Goal: Transaction & Acquisition: Purchase product/service

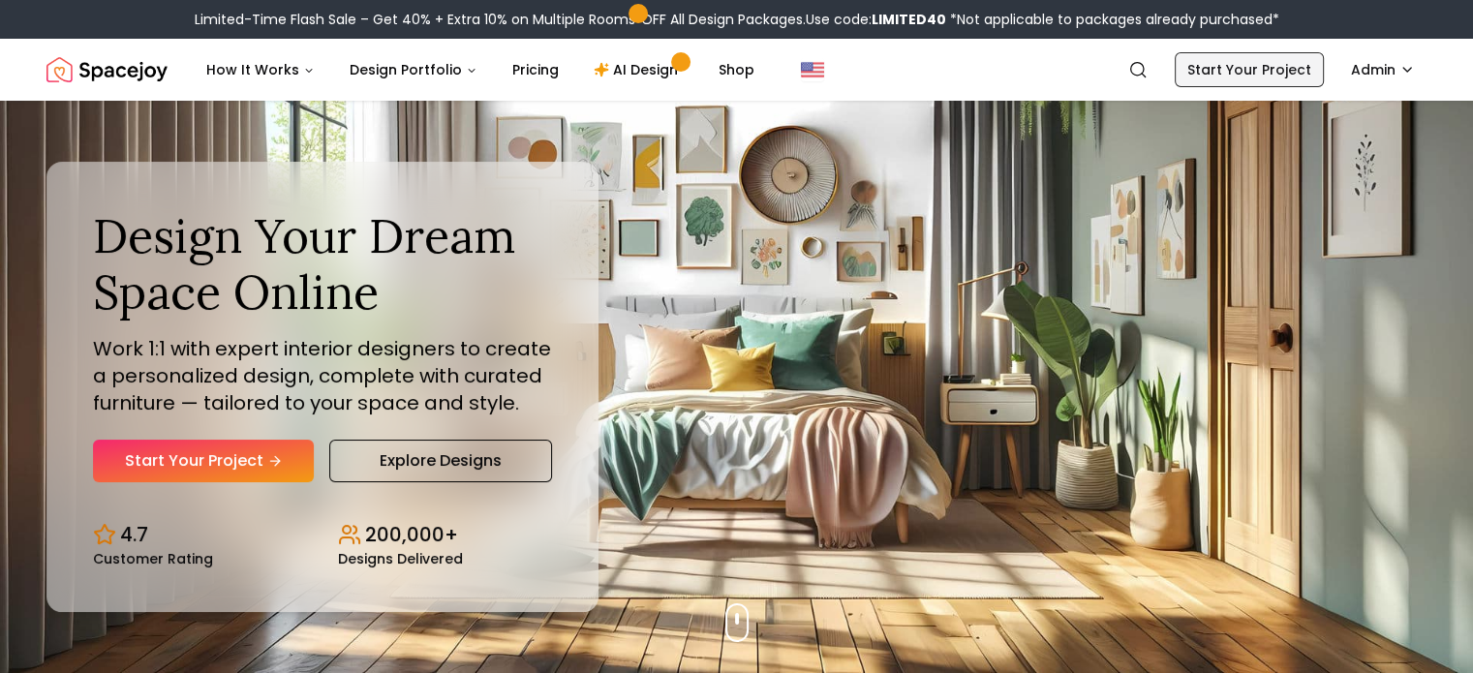
click at [1207, 64] on link "Start Your Project" at bounding box center [1249, 69] width 149 height 35
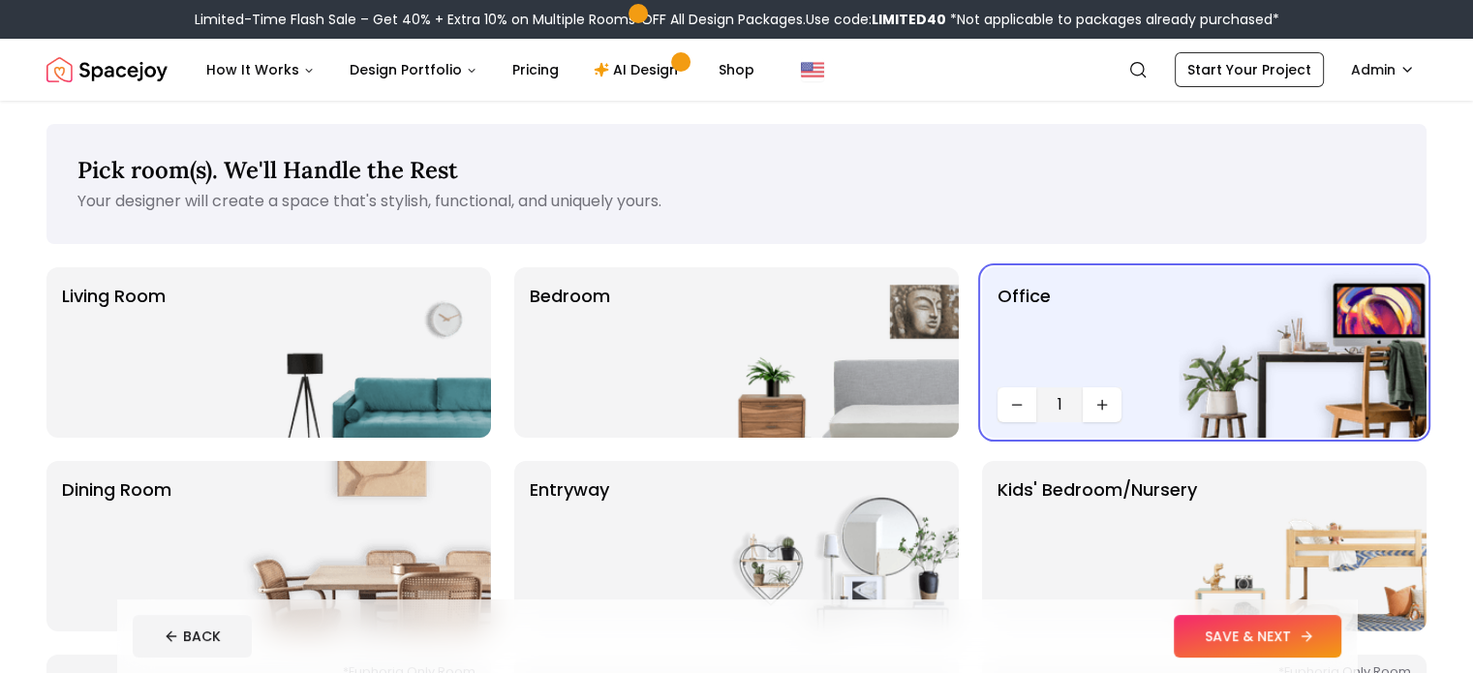
click at [1320, 640] on button "SAVE & NEXT" at bounding box center [1258, 636] width 168 height 43
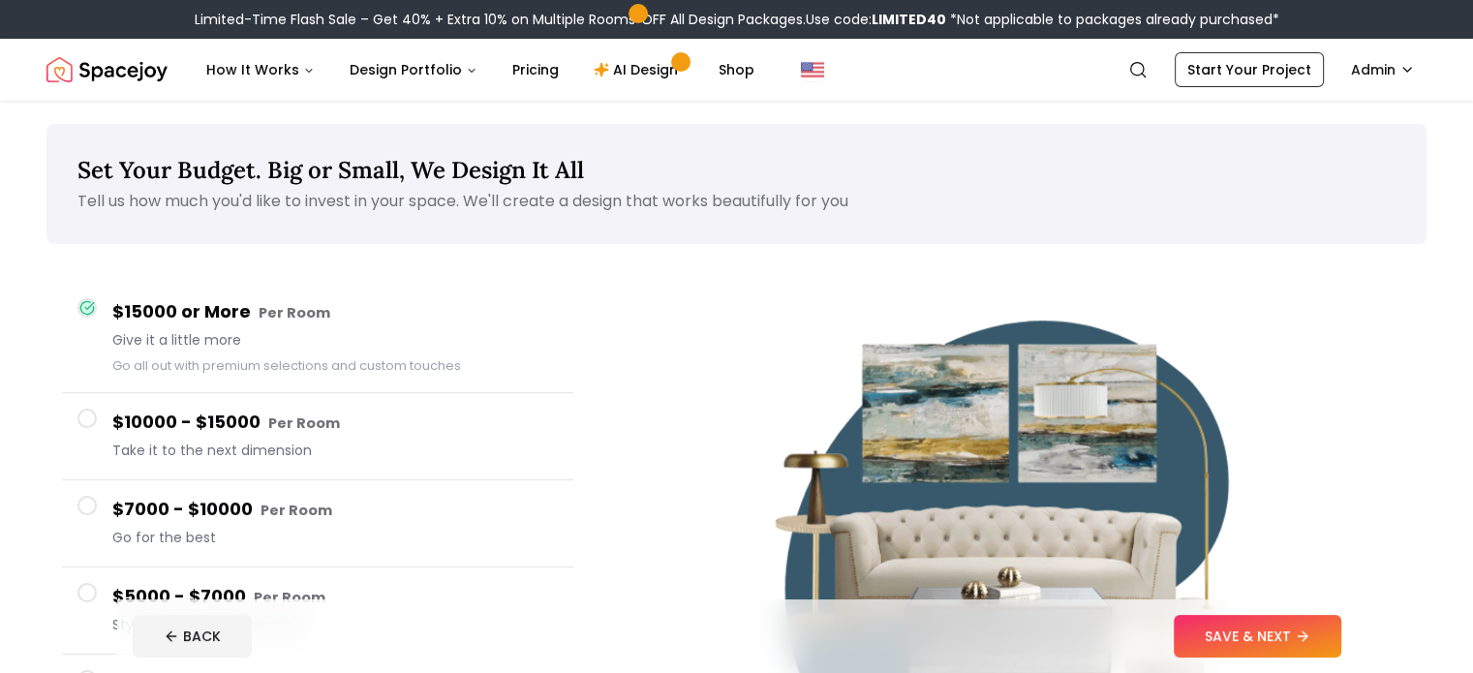
click at [1320, 640] on button "SAVE & NEXT" at bounding box center [1258, 636] width 168 height 43
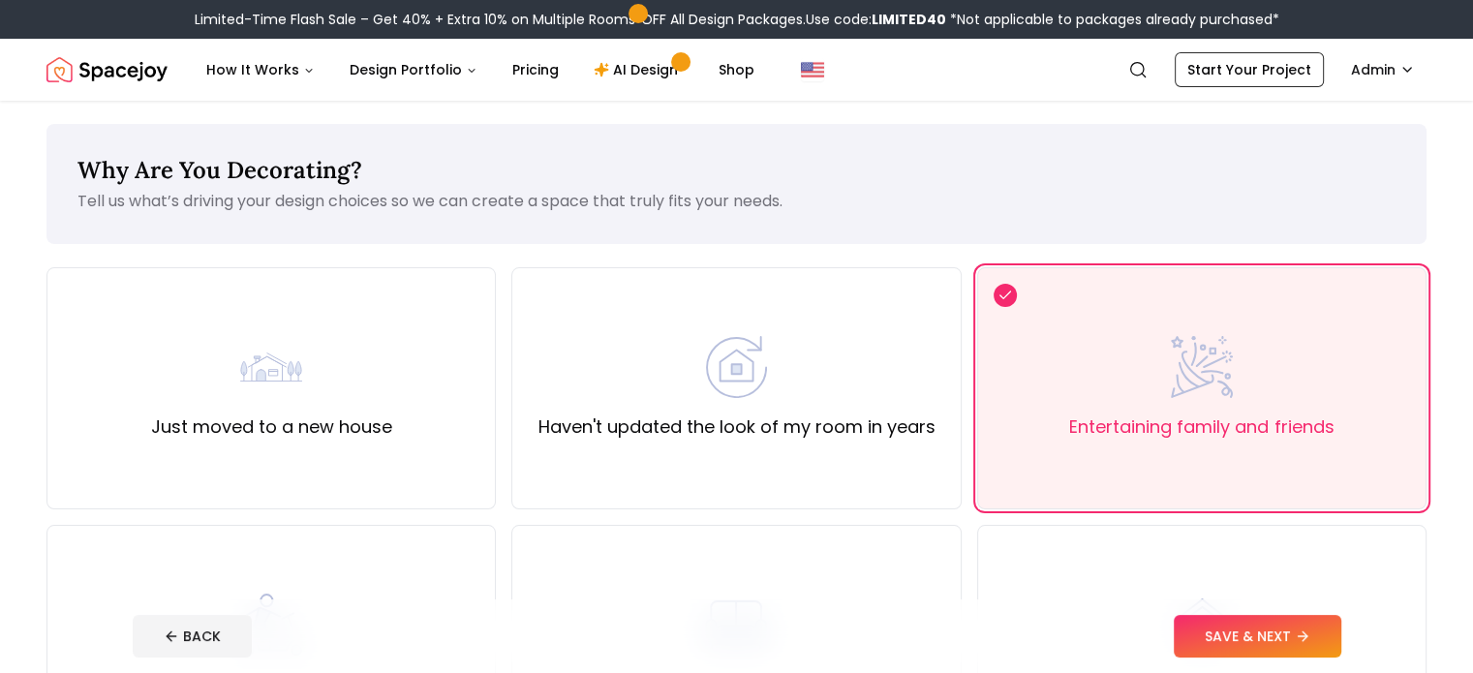
click at [1320, 640] on button "SAVE & NEXT" at bounding box center [1258, 636] width 168 height 43
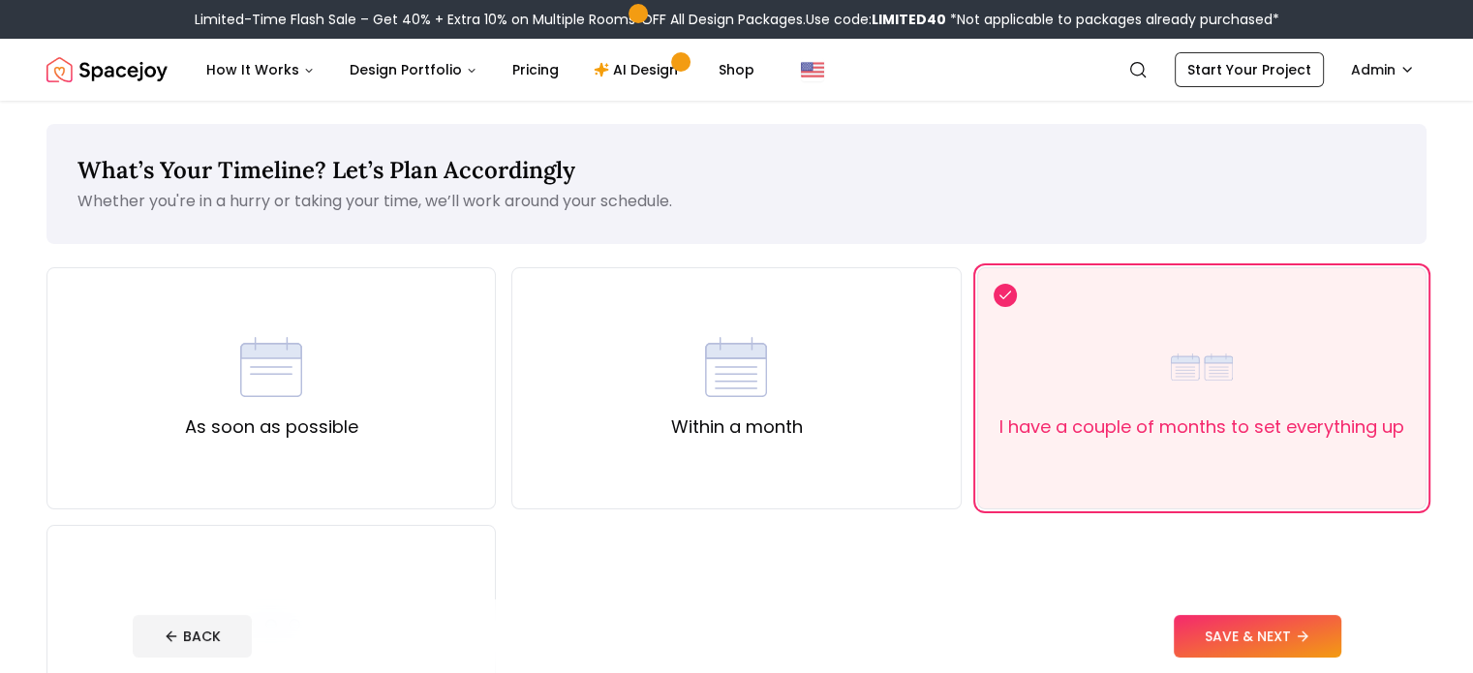
click at [1320, 640] on button "SAVE & NEXT" at bounding box center [1258, 636] width 168 height 43
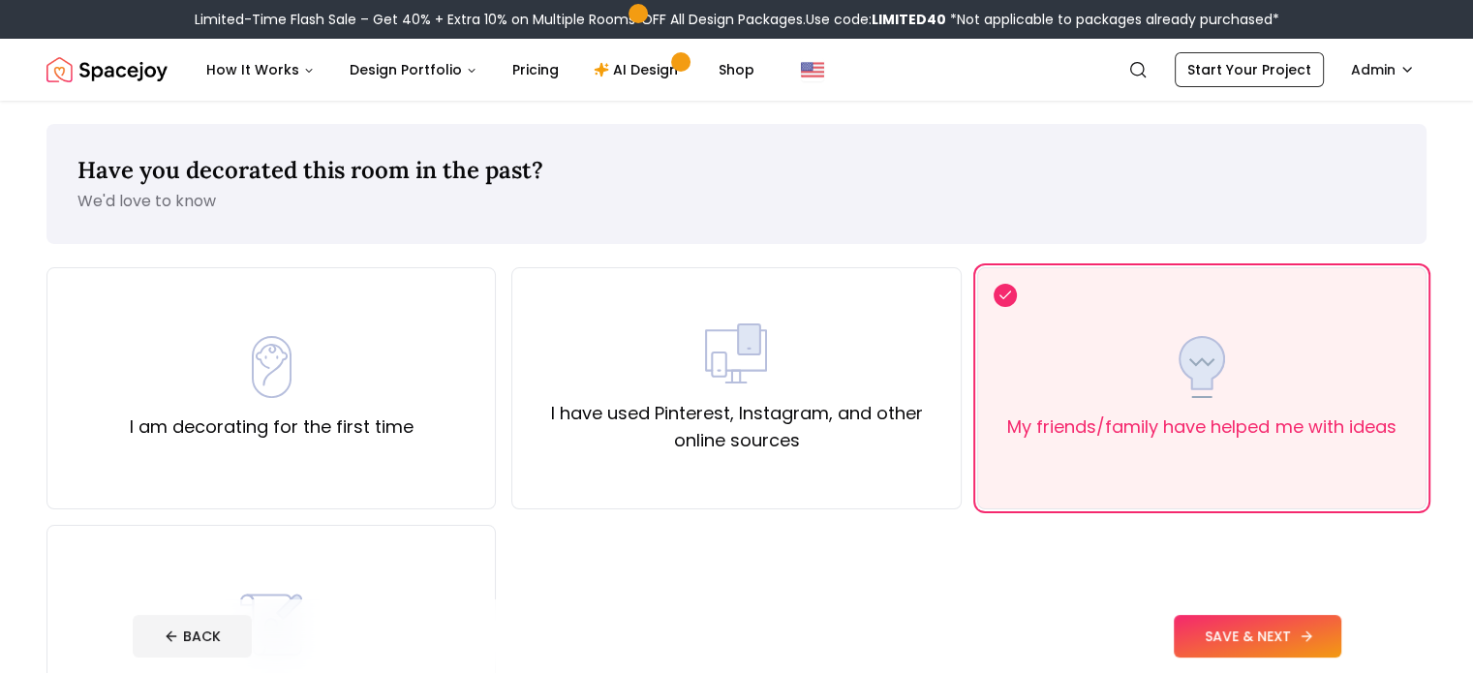
click at [1341, 626] on button "SAVE & NEXT" at bounding box center [1258, 636] width 168 height 43
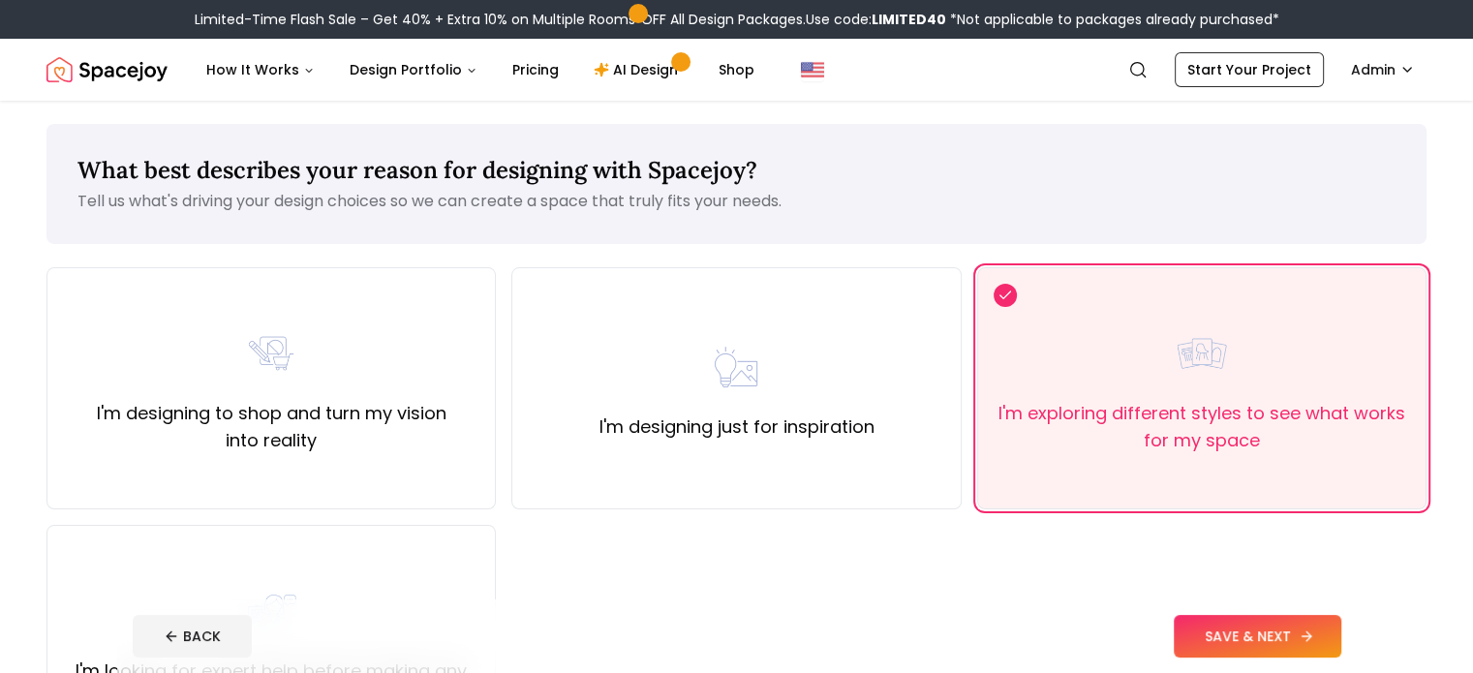
click at [1341, 626] on button "SAVE & NEXT" at bounding box center [1258, 636] width 168 height 43
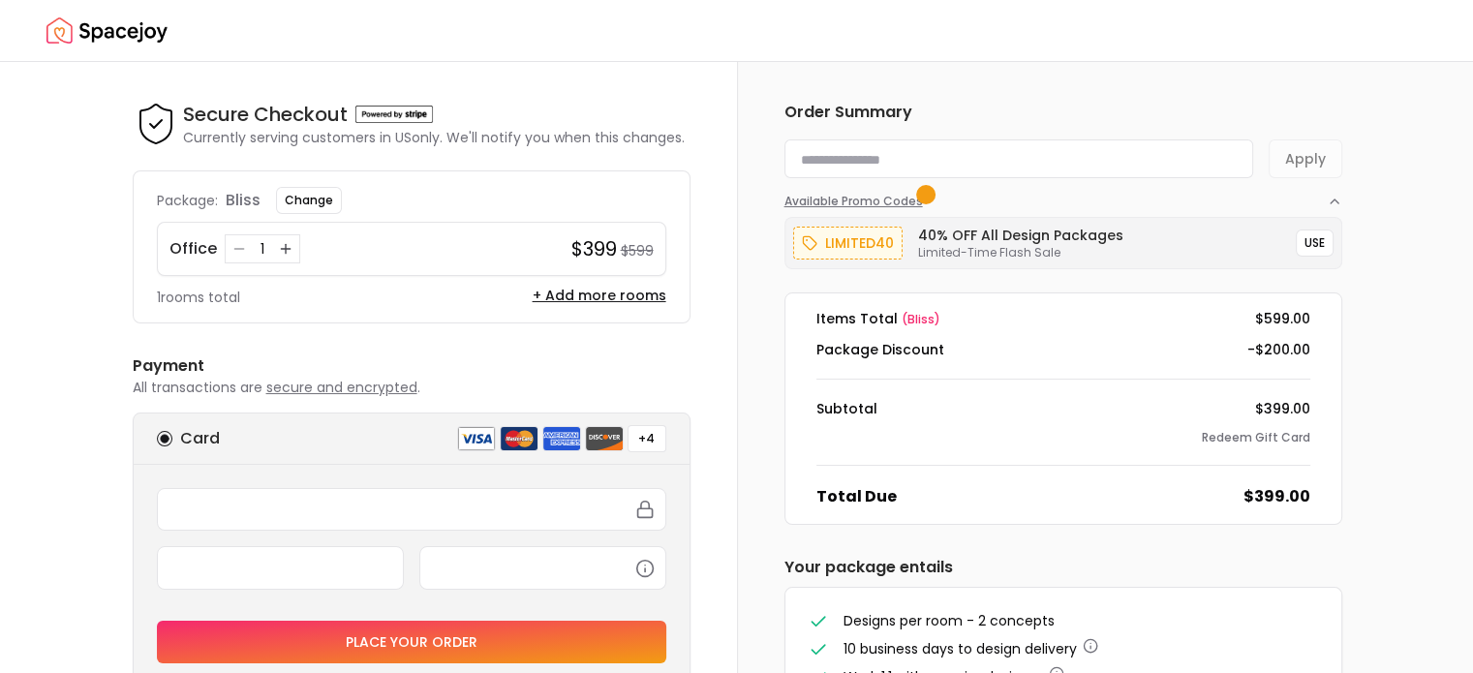
click at [1332, 200] on icon "button" at bounding box center [1334, 201] width 8 height 4
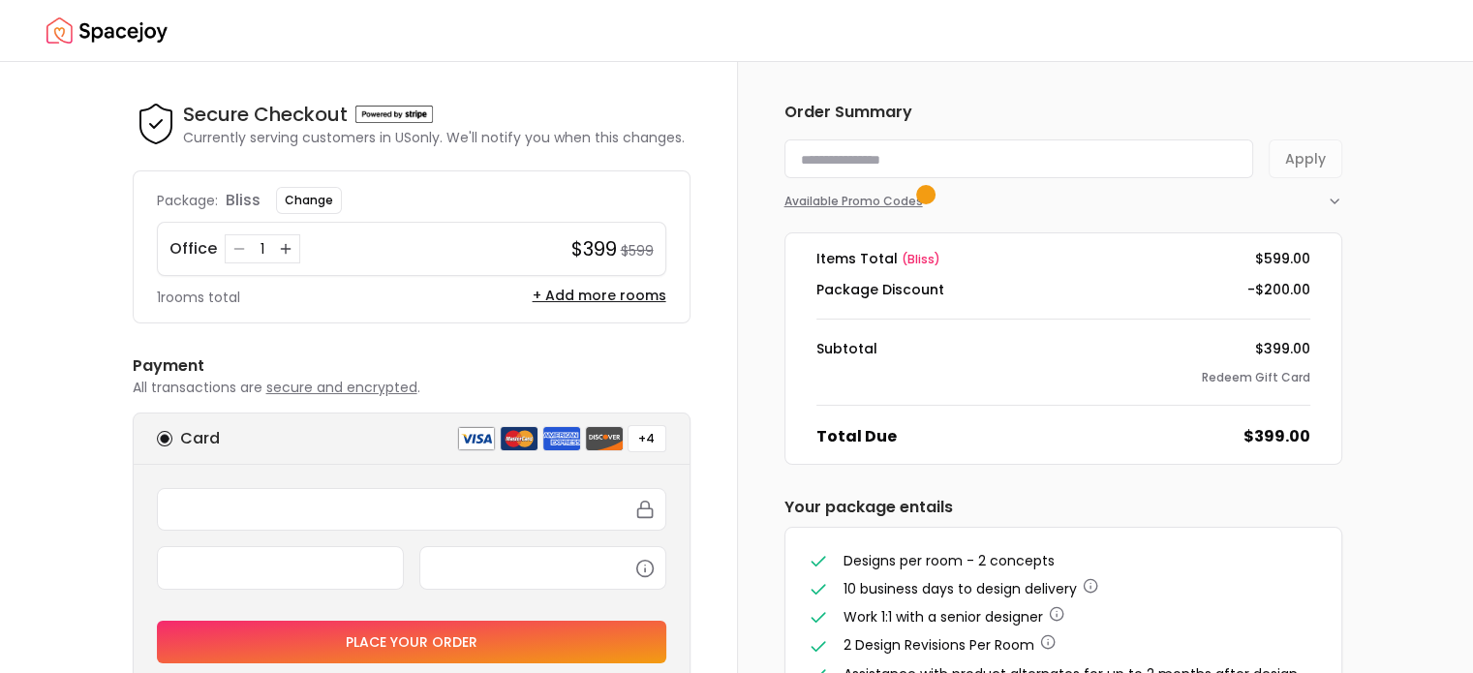
click at [1332, 200] on icon "button" at bounding box center [1334, 201] width 15 height 15
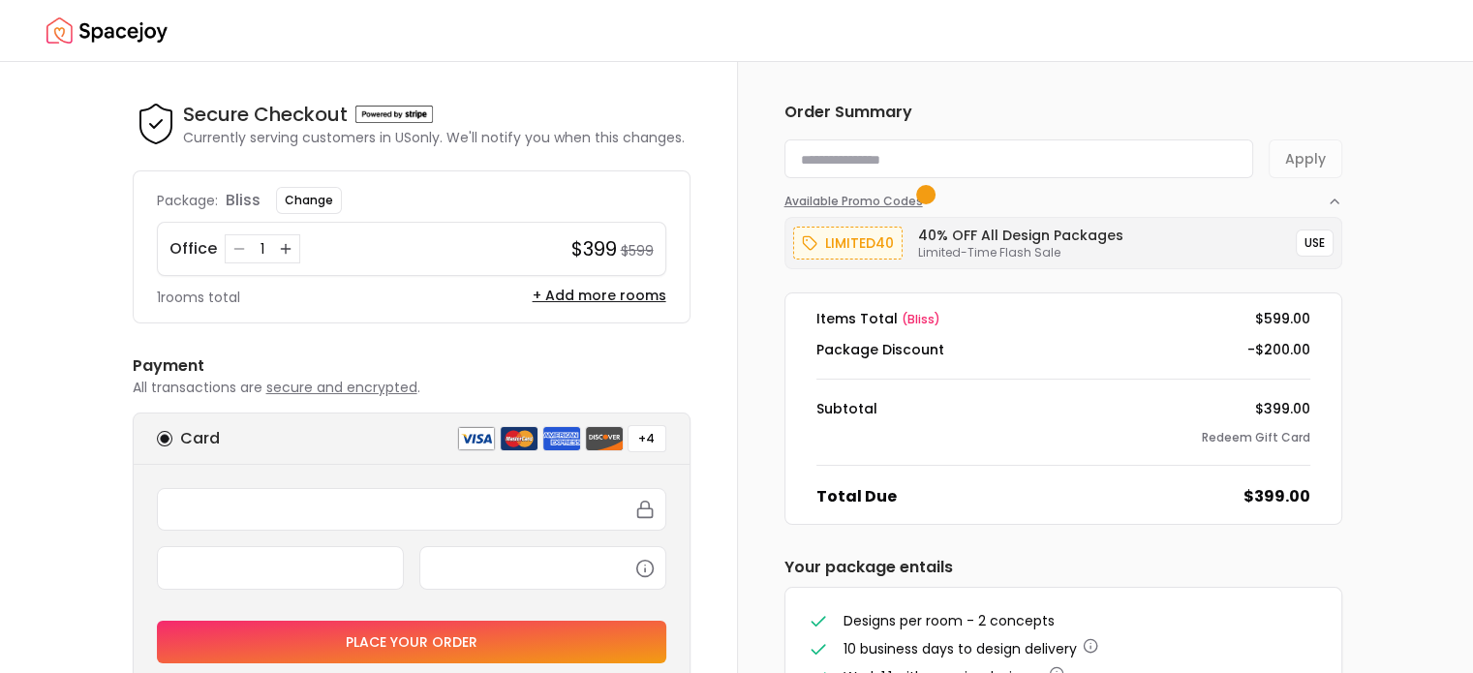
click at [1329, 195] on icon "button" at bounding box center [1334, 201] width 15 height 15
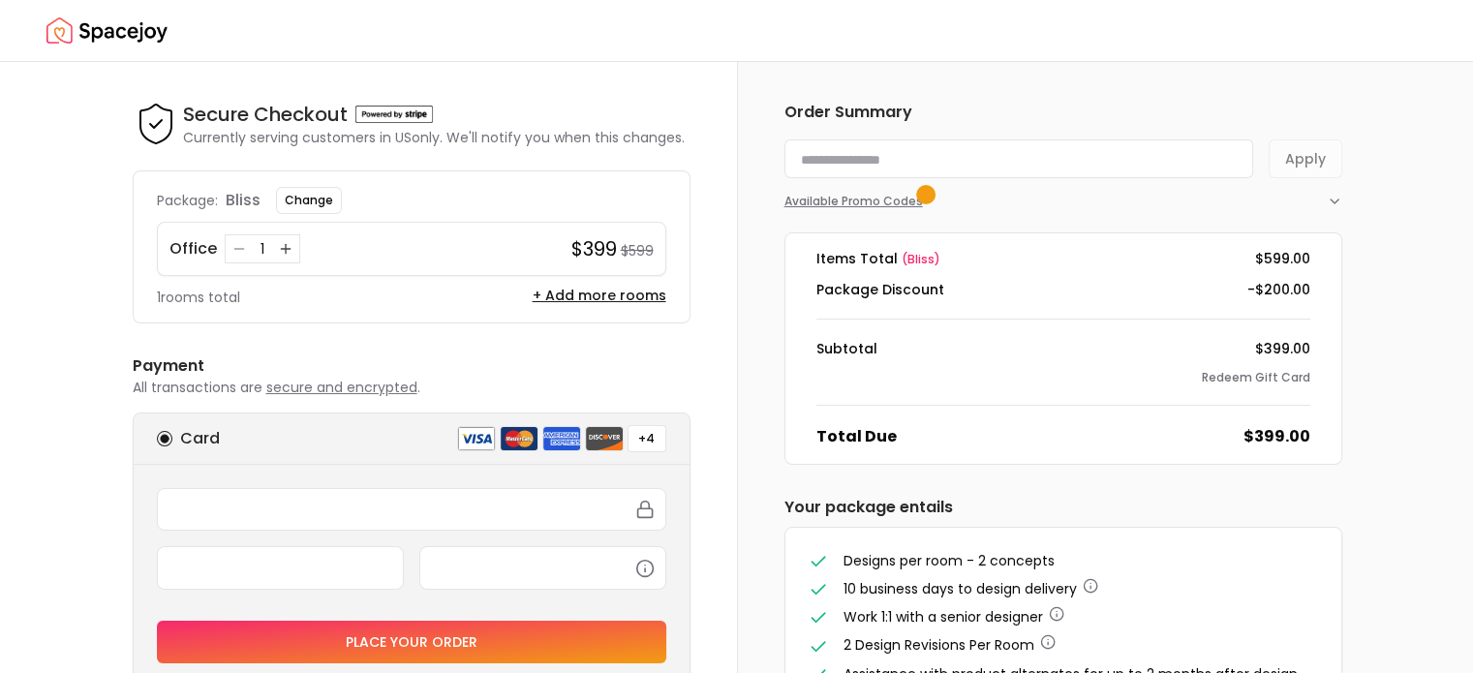
click at [1329, 195] on icon "button" at bounding box center [1334, 201] width 15 height 15
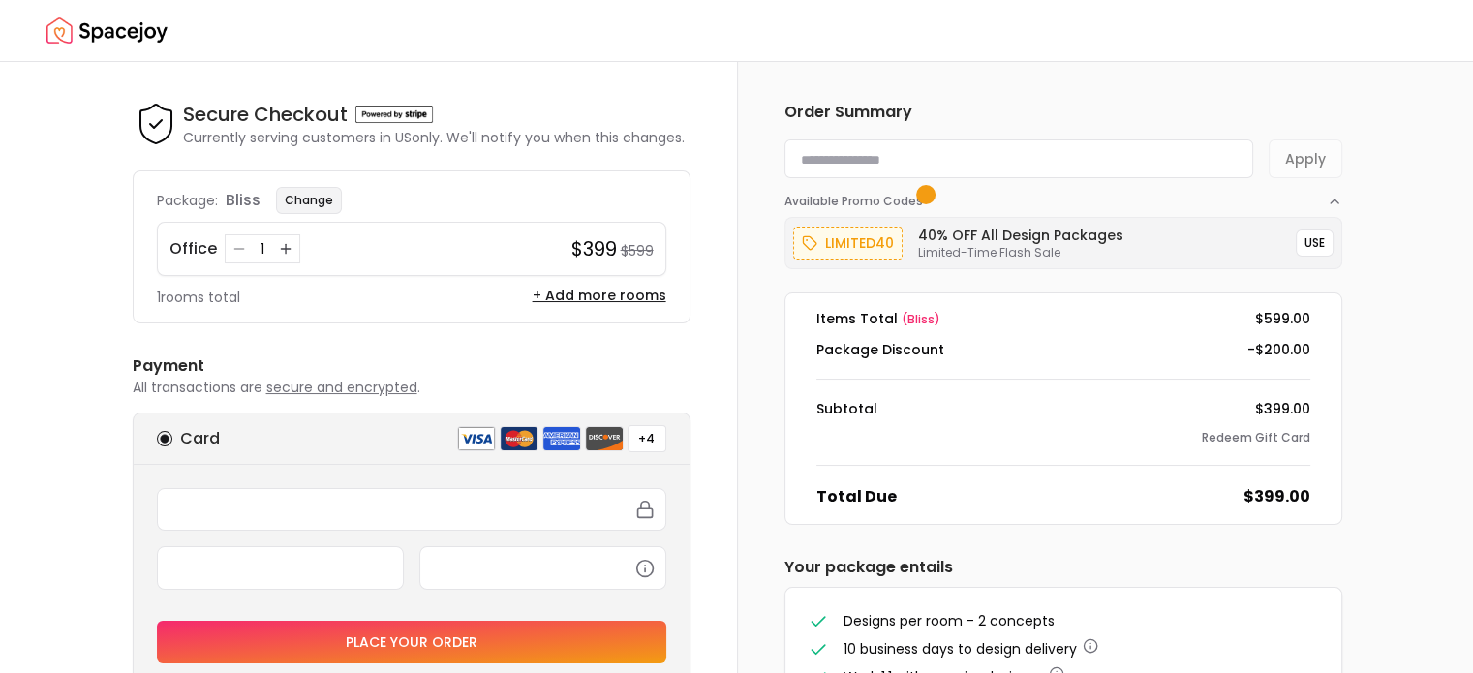
click at [306, 207] on button "Change" at bounding box center [309, 200] width 66 height 27
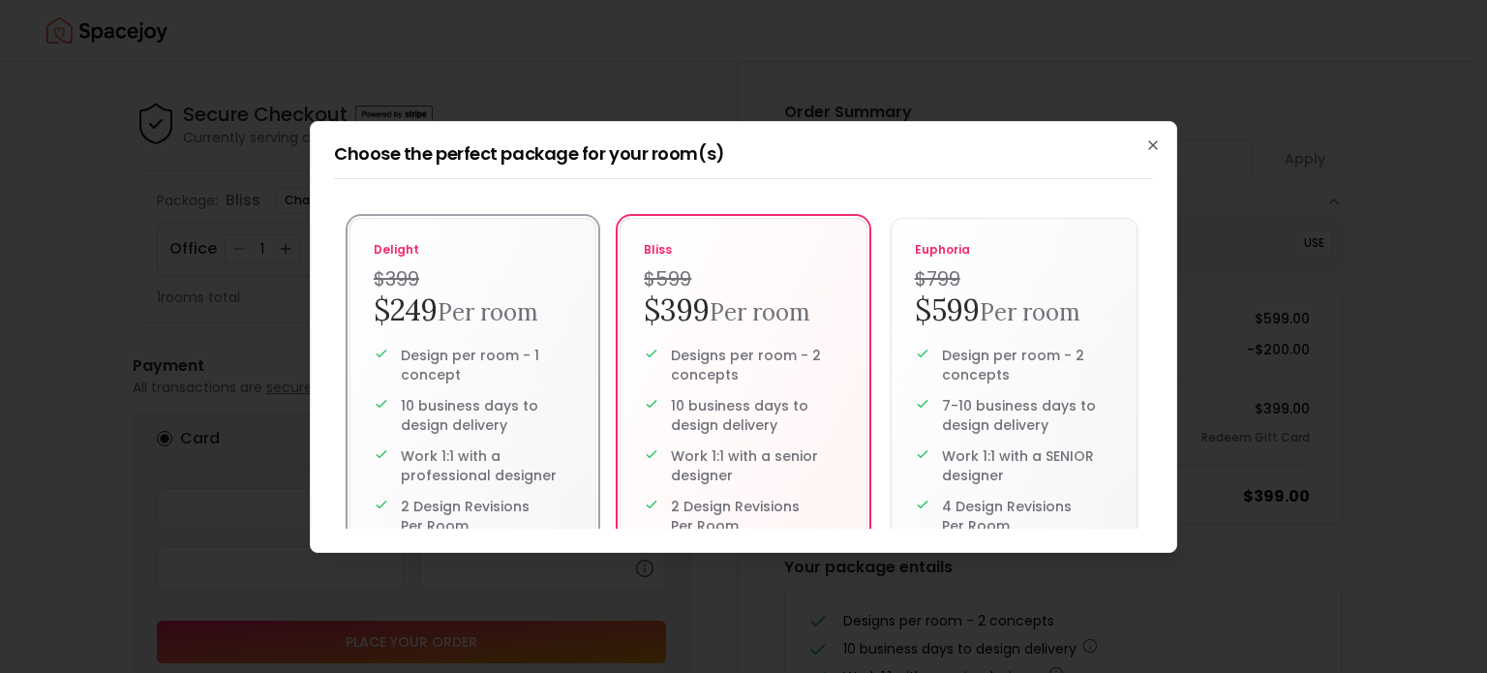
click at [462, 340] on label "delight $399 $249 Per room Design per room - 1 concept 10 business days to desi…" at bounding box center [473, 468] width 247 height 501
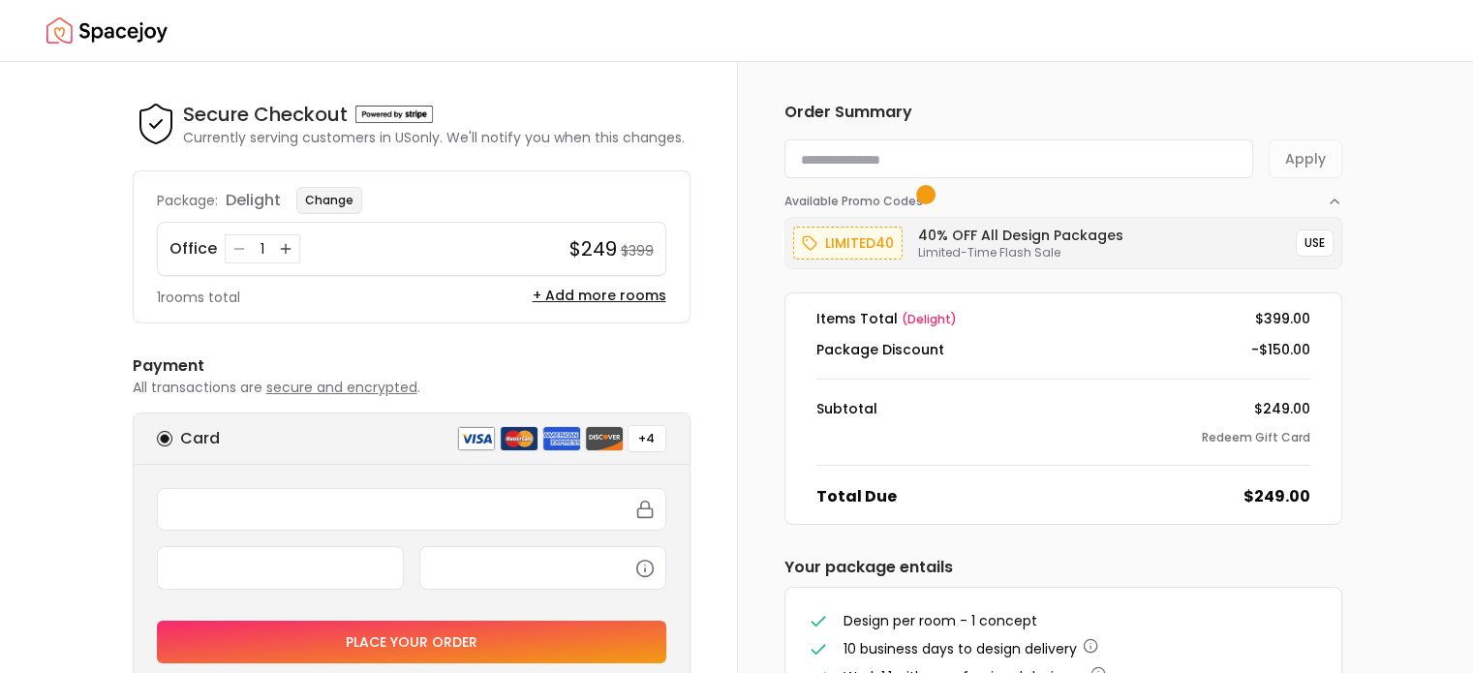
click at [336, 190] on button "Change" at bounding box center [329, 200] width 66 height 27
click at [132, 22] on img "Spacejoy" at bounding box center [106, 31] width 121 height 39
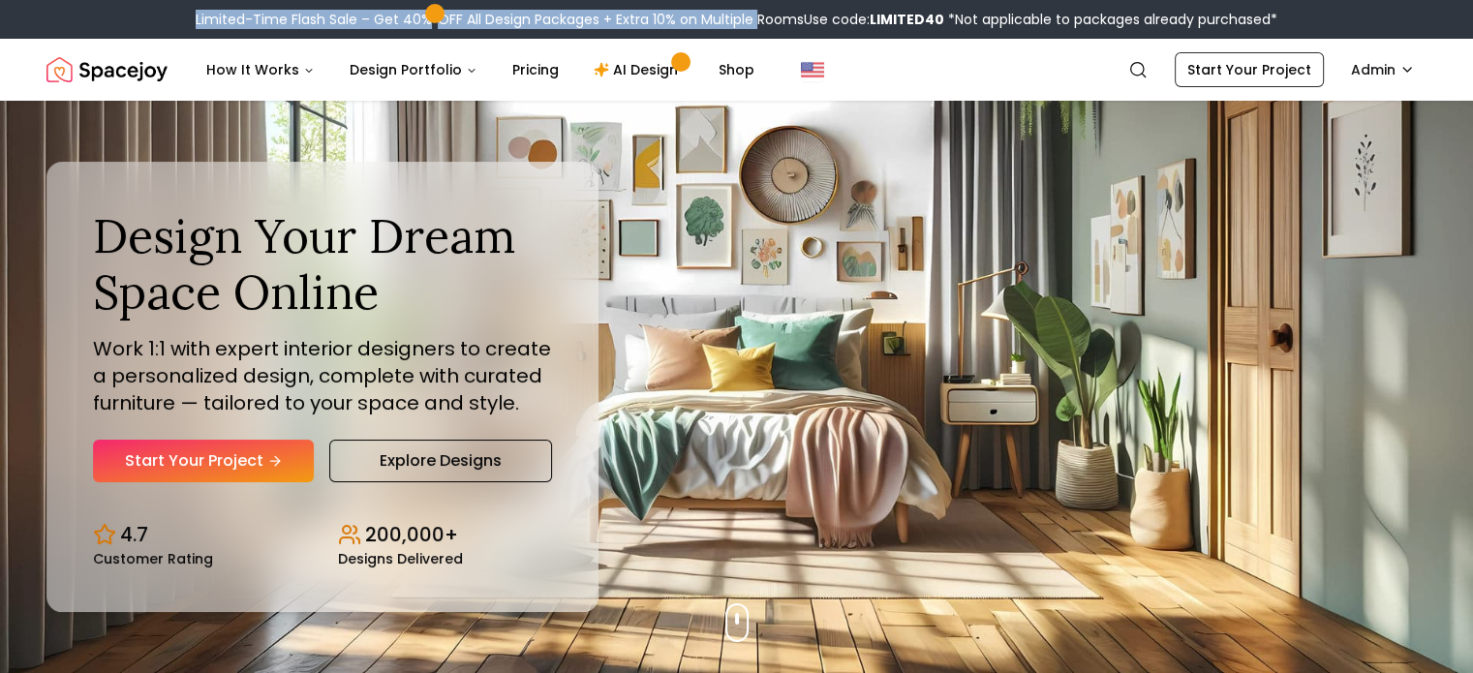
drag, startPoint x: 185, startPoint y: 17, endPoint x: 755, endPoint y: 19, distance: 570.3
click at [755, 19] on div "Limited-Time Flash Sale – Get 40% OFF All Design Packages + Extra 10% on Multip…" at bounding box center [736, 19] width 1473 height 39
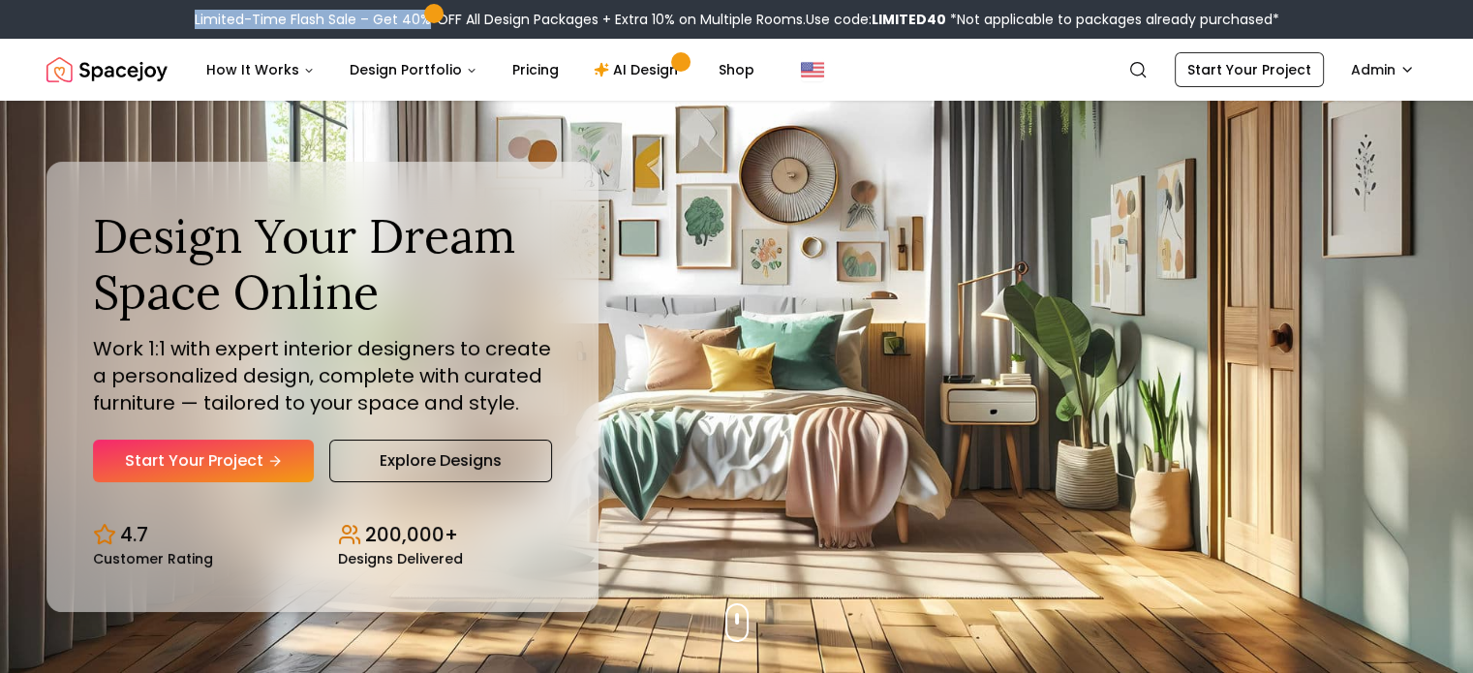
click at [326, 10] on div "Limited-Time Flash Sale – Get 40% OFF All Design Packages + Extra 10% on Multip…" at bounding box center [737, 19] width 1084 height 19
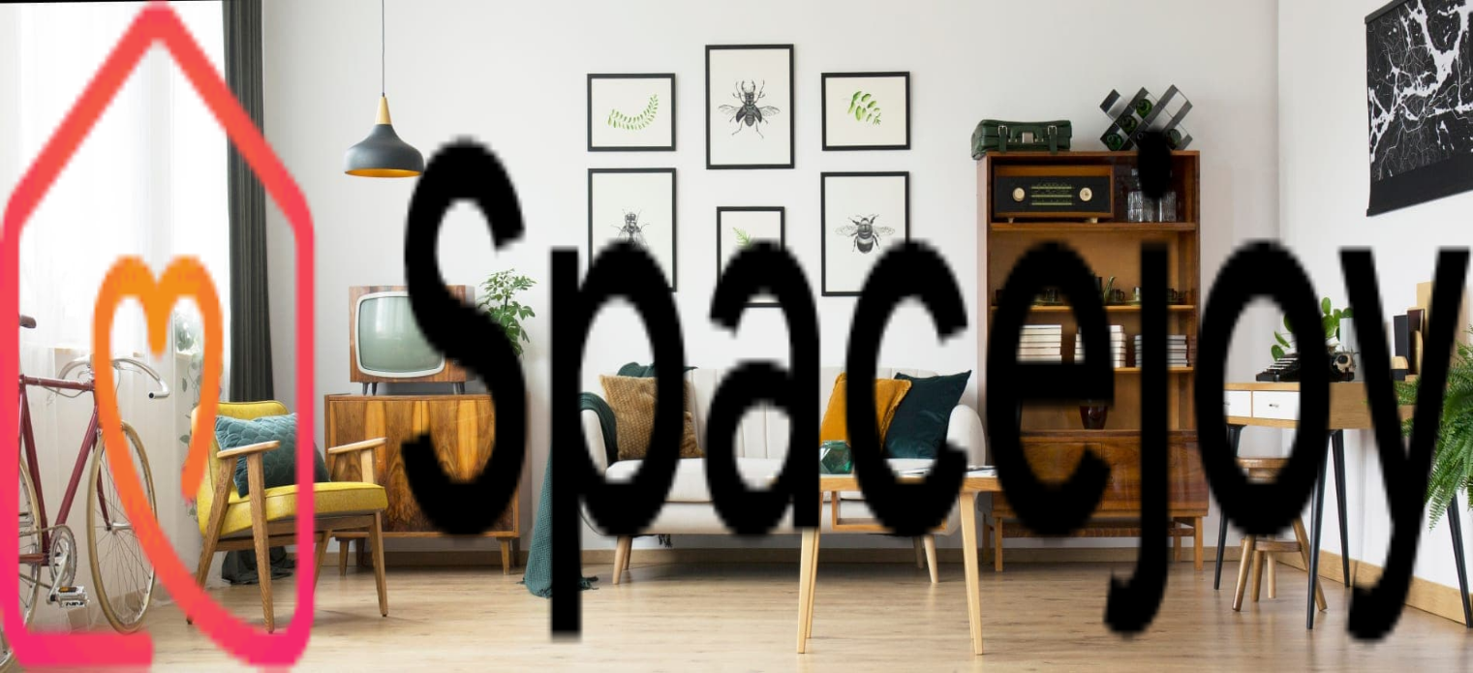
click at [188, 339] on link "Start Your Project" at bounding box center [131, 347] width 114 height 16
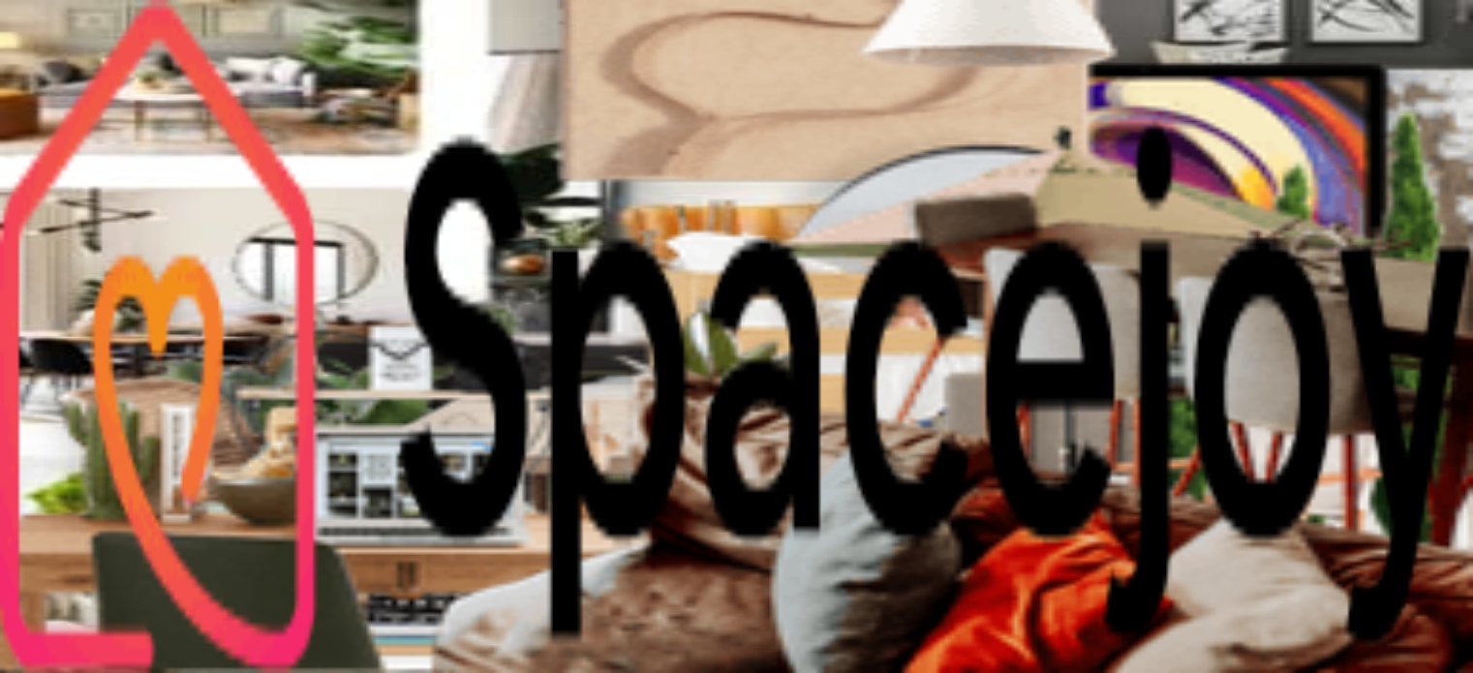
click at [728, 297] on img "Main" at bounding box center [736, 336] width 1473 height 673
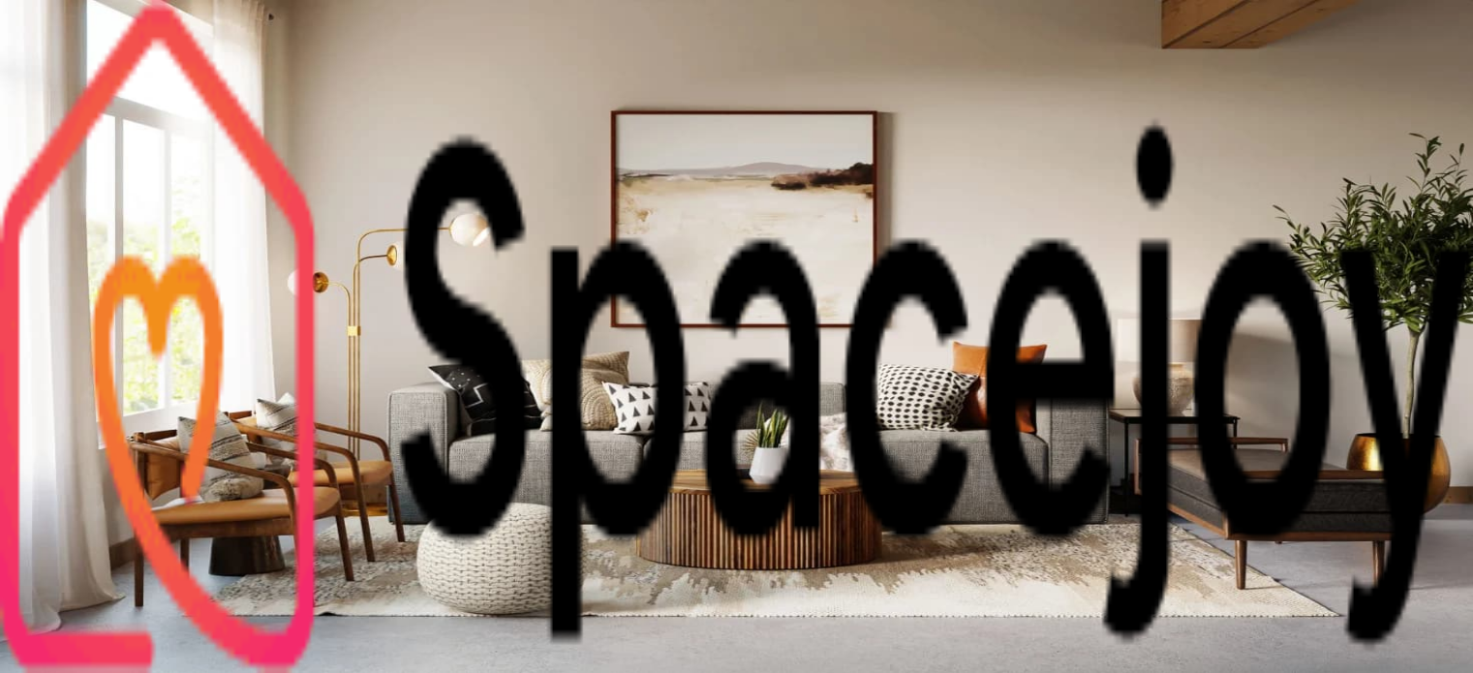
click at [1057, 565] on div "Collections" at bounding box center [736, 596] width 1457 height 63
click at [1073, 565] on div "Collections" at bounding box center [736, 596] width 1457 height 63
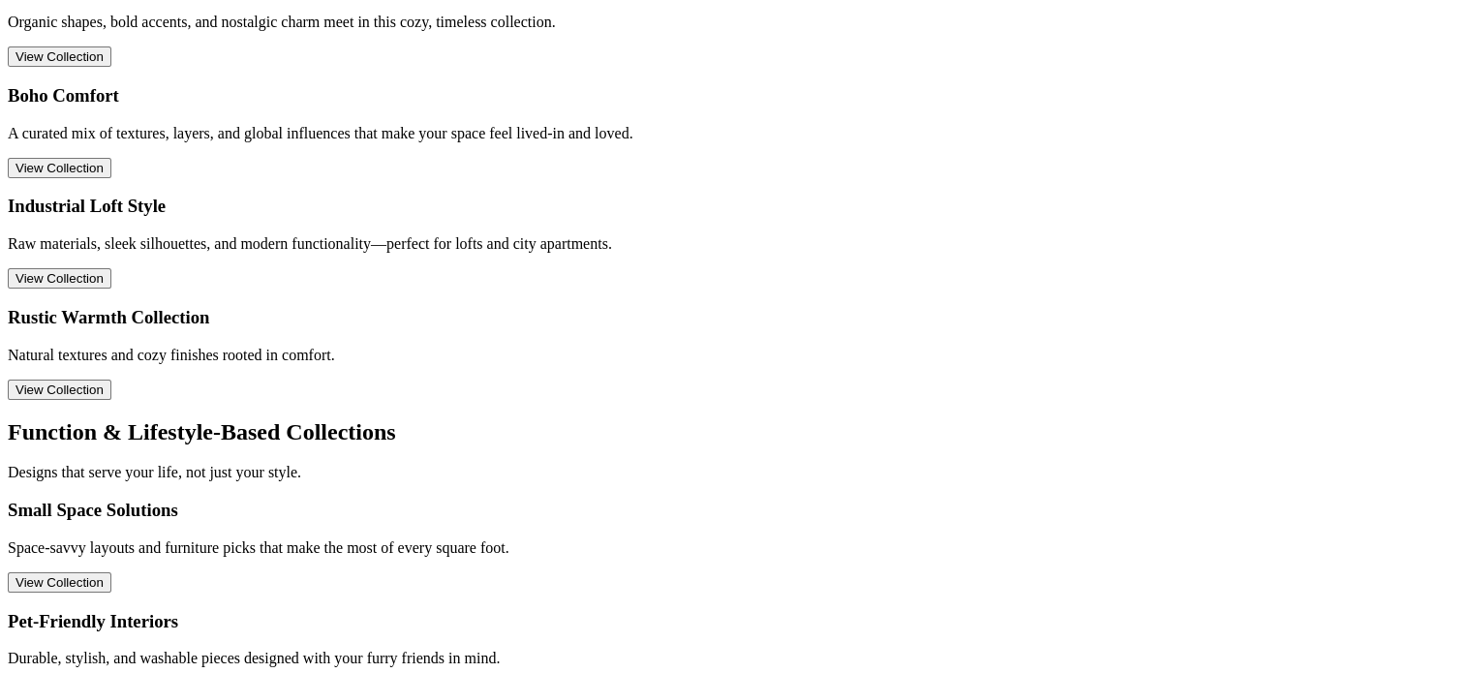
scroll to position [790, 0]
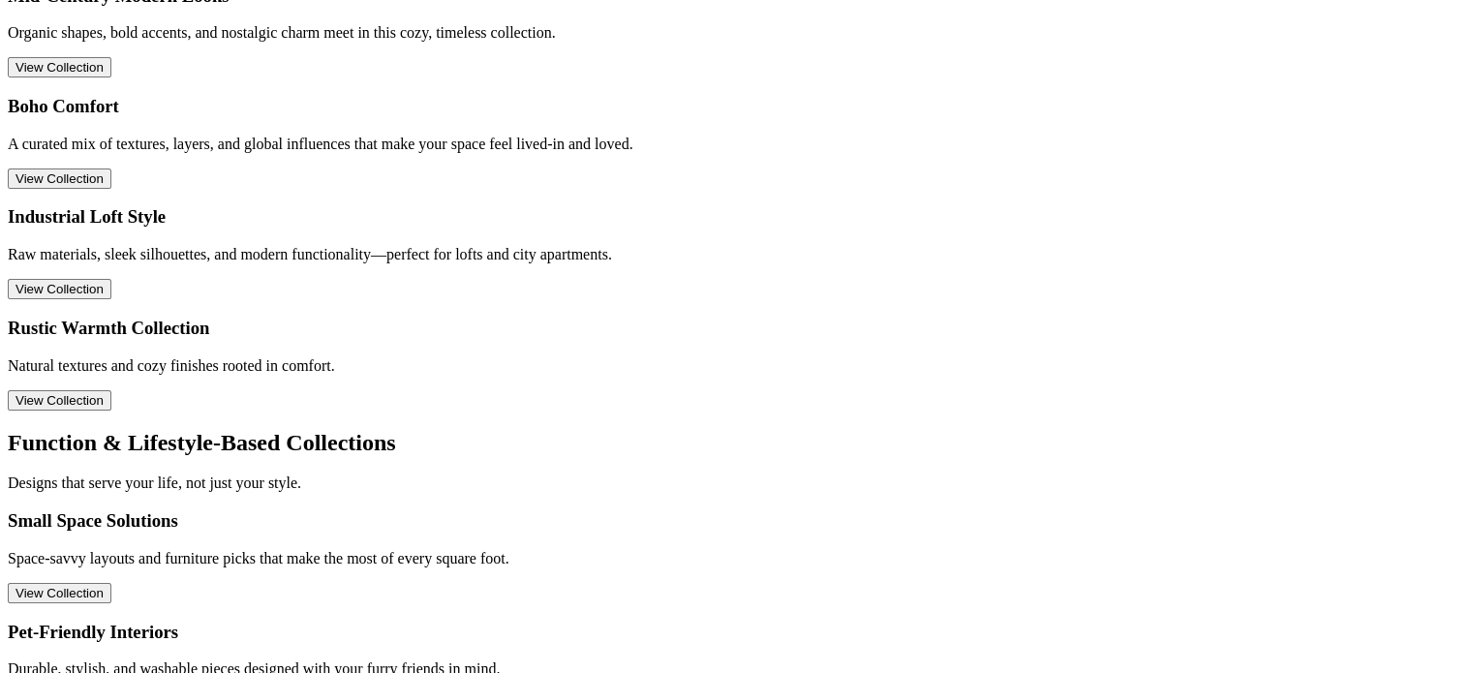
click at [403, 96] on div at bounding box center [736, 96] width 1457 height 0
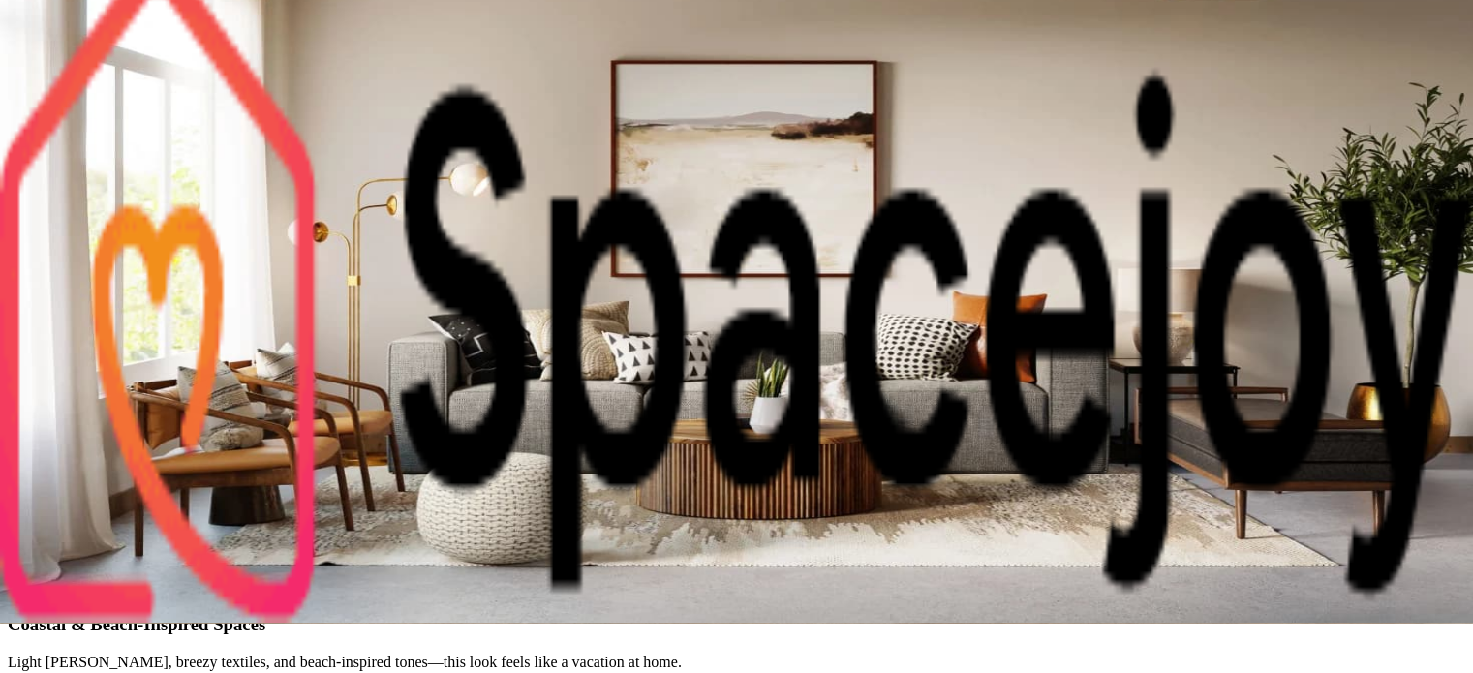
scroll to position [0, 0]
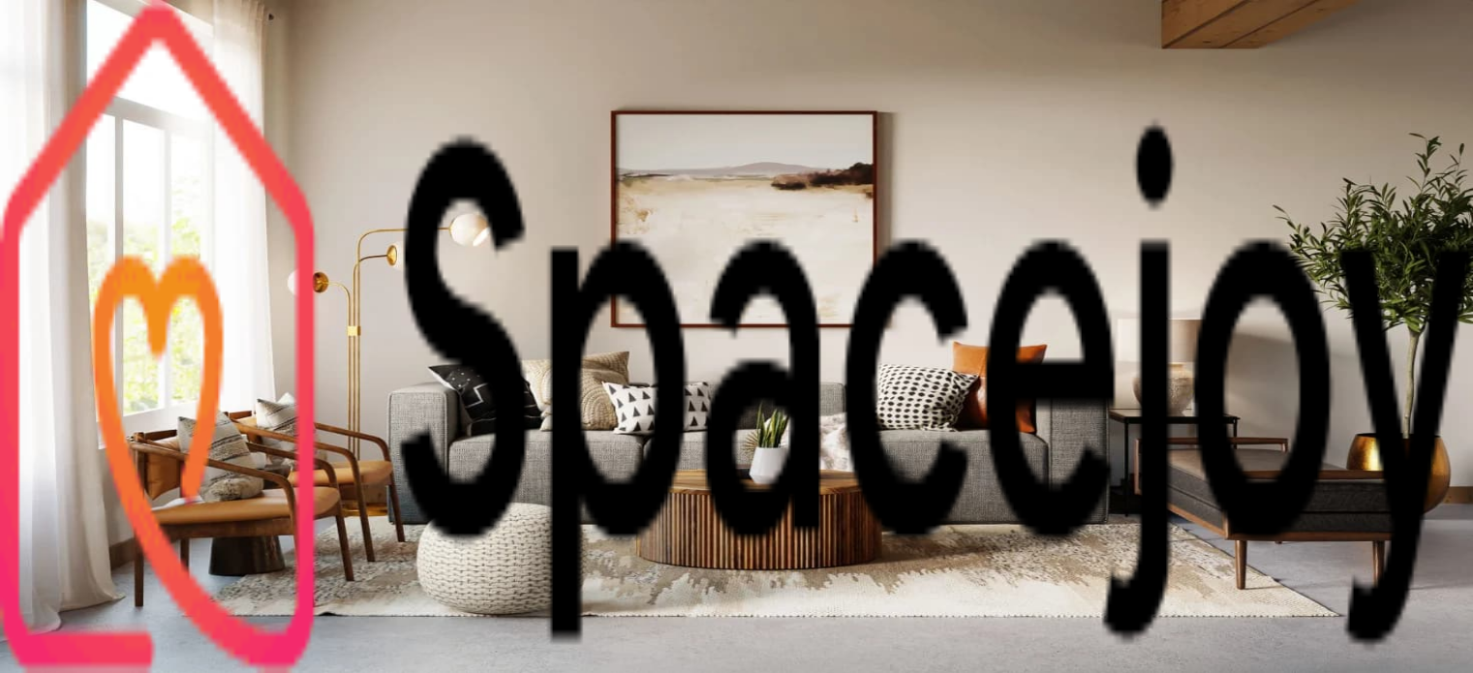
click at [367, 333] on img "Main" at bounding box center [736, 336] width 1473 height 673
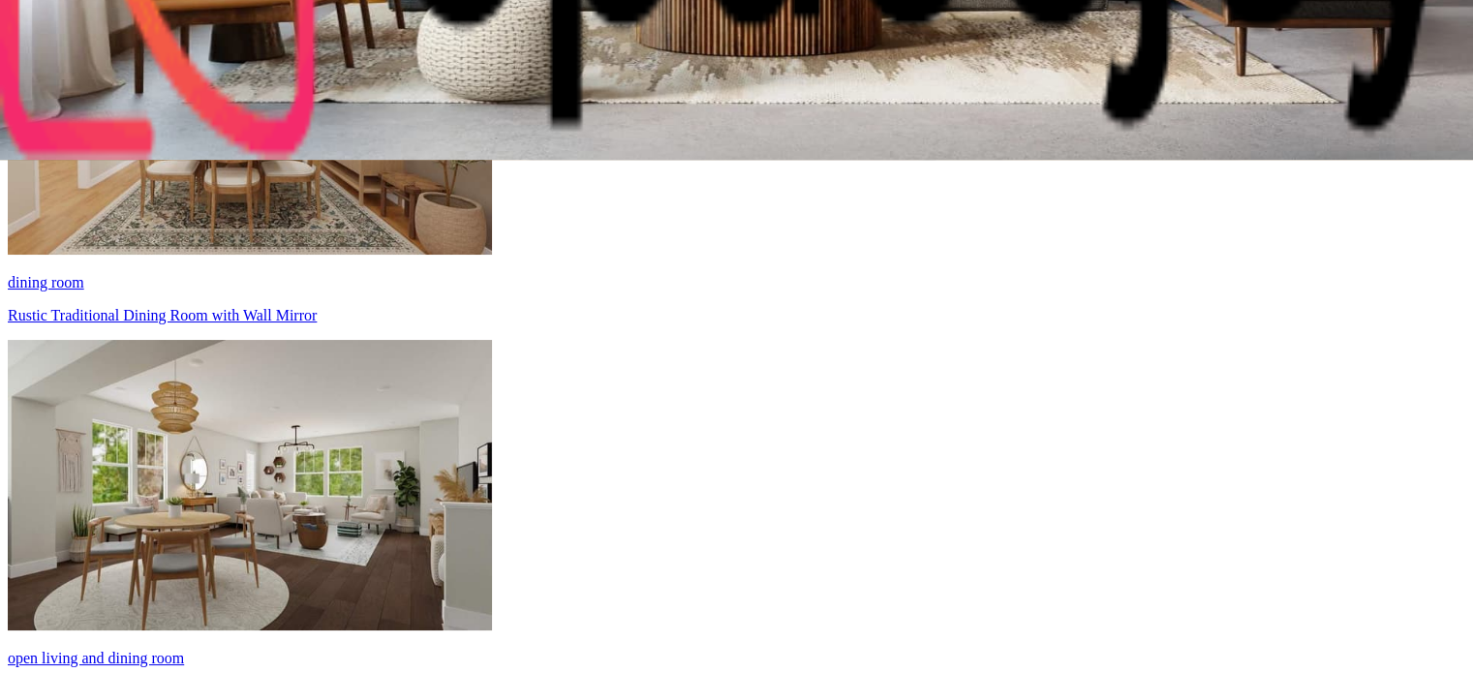
scroll to position [514, 0]
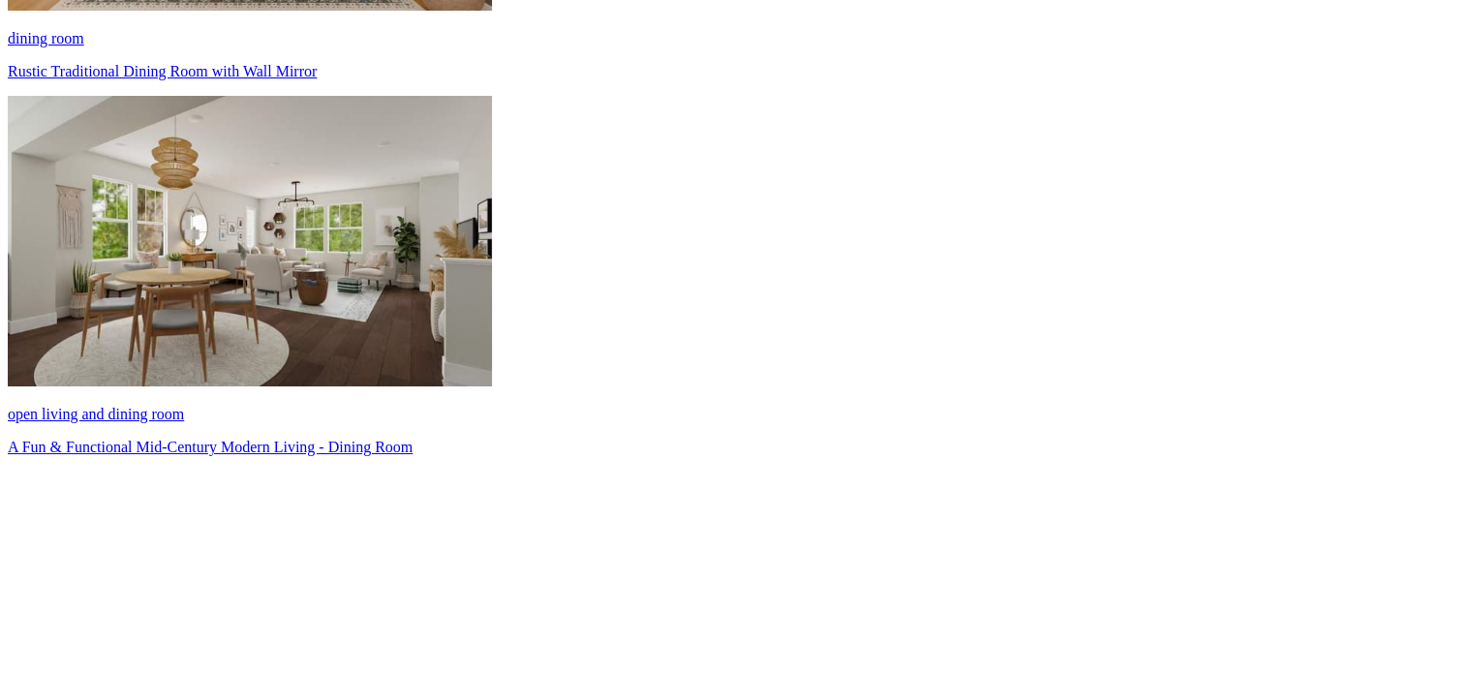
scroll to position [761, 0]
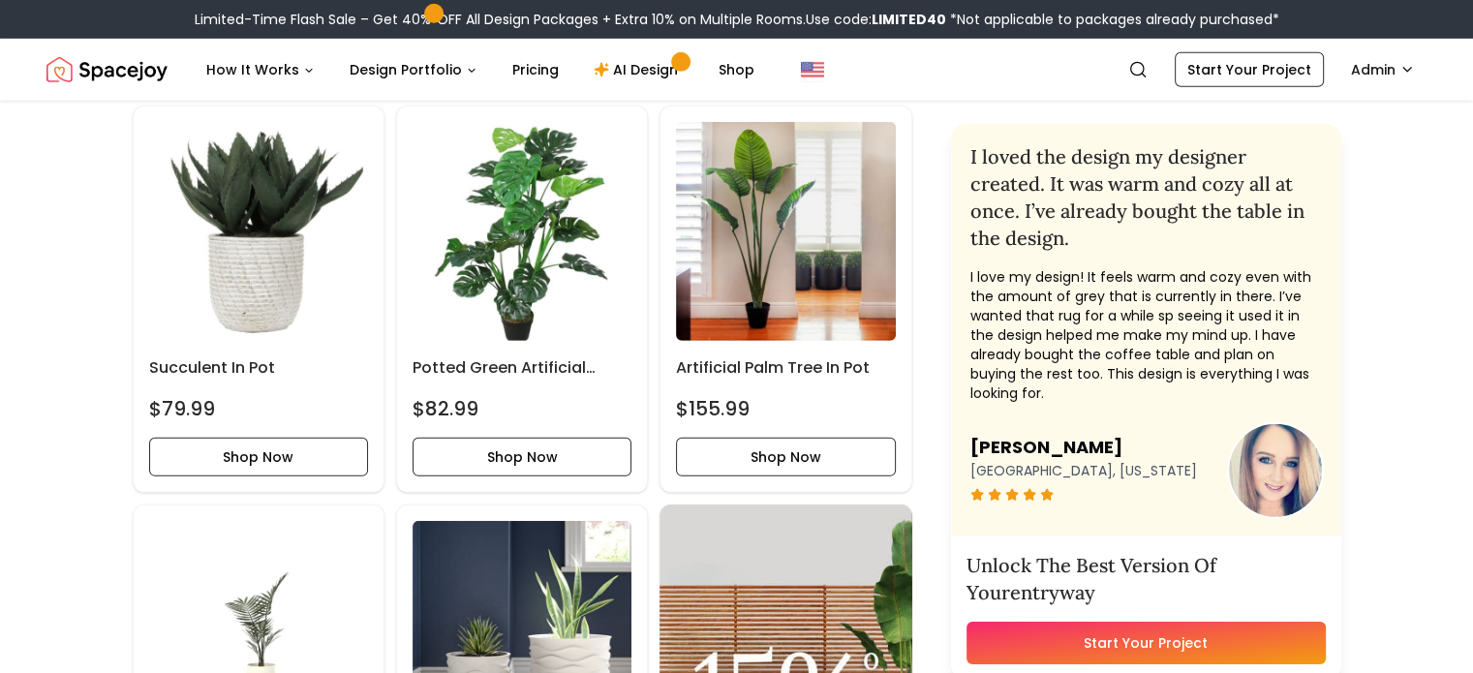
scroll to position [5910, 0]
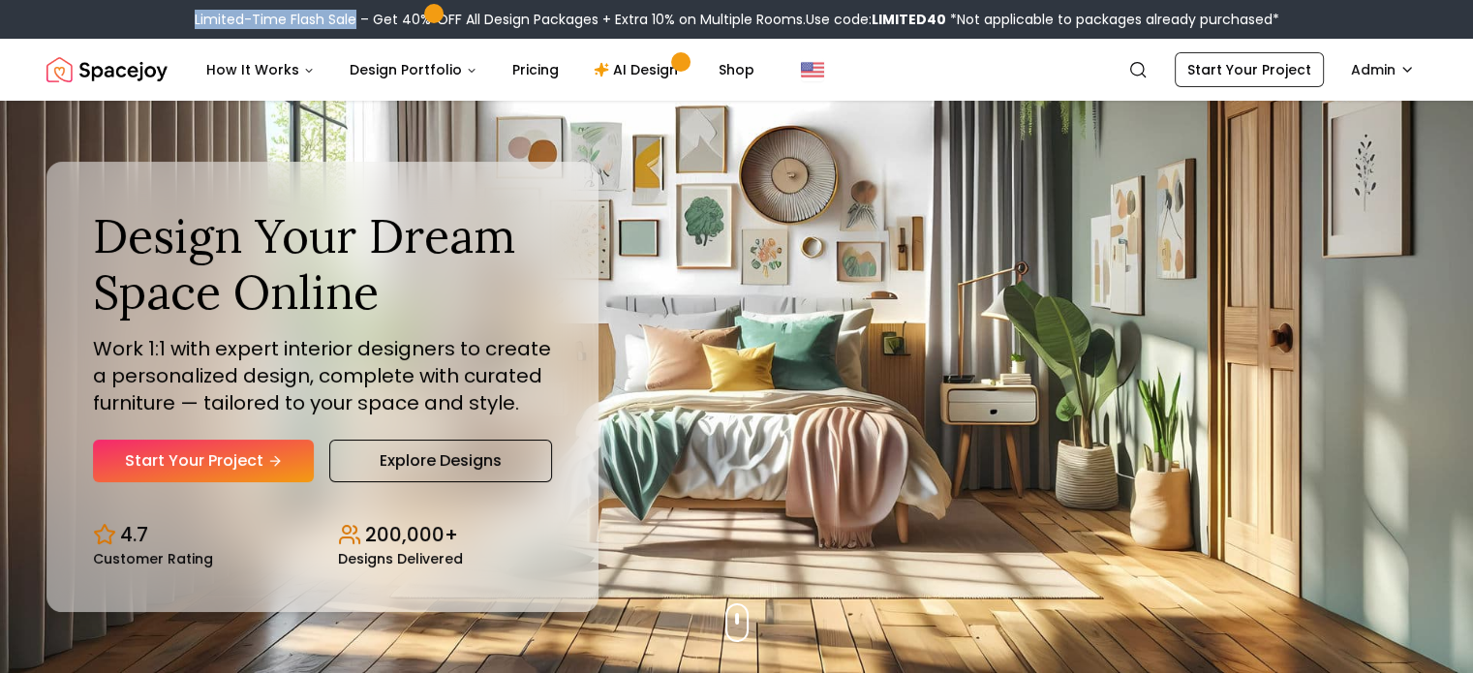
drag, startPoint x: 177, startPoint y: 18, endPoint x: 350, endPoint y: 19, distance: 172.4
click at [350, 19] on div "Limited-Time Flash Sale – Get 40% OFF All Design Packages + Extra 10% on Multip…" at bounding box center [736, 19] width 1473 height 39
copy div "Limited-Time Flash Sale"
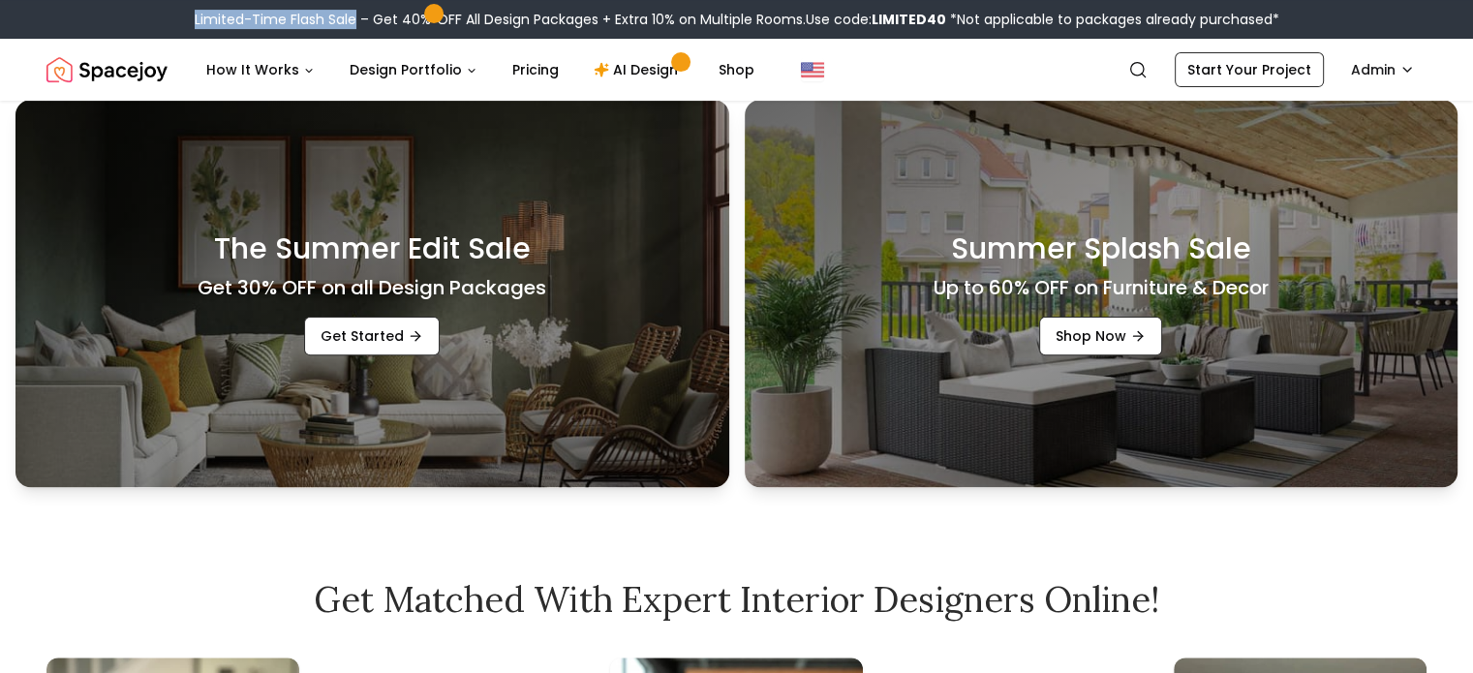
scroll to position [585, 0]
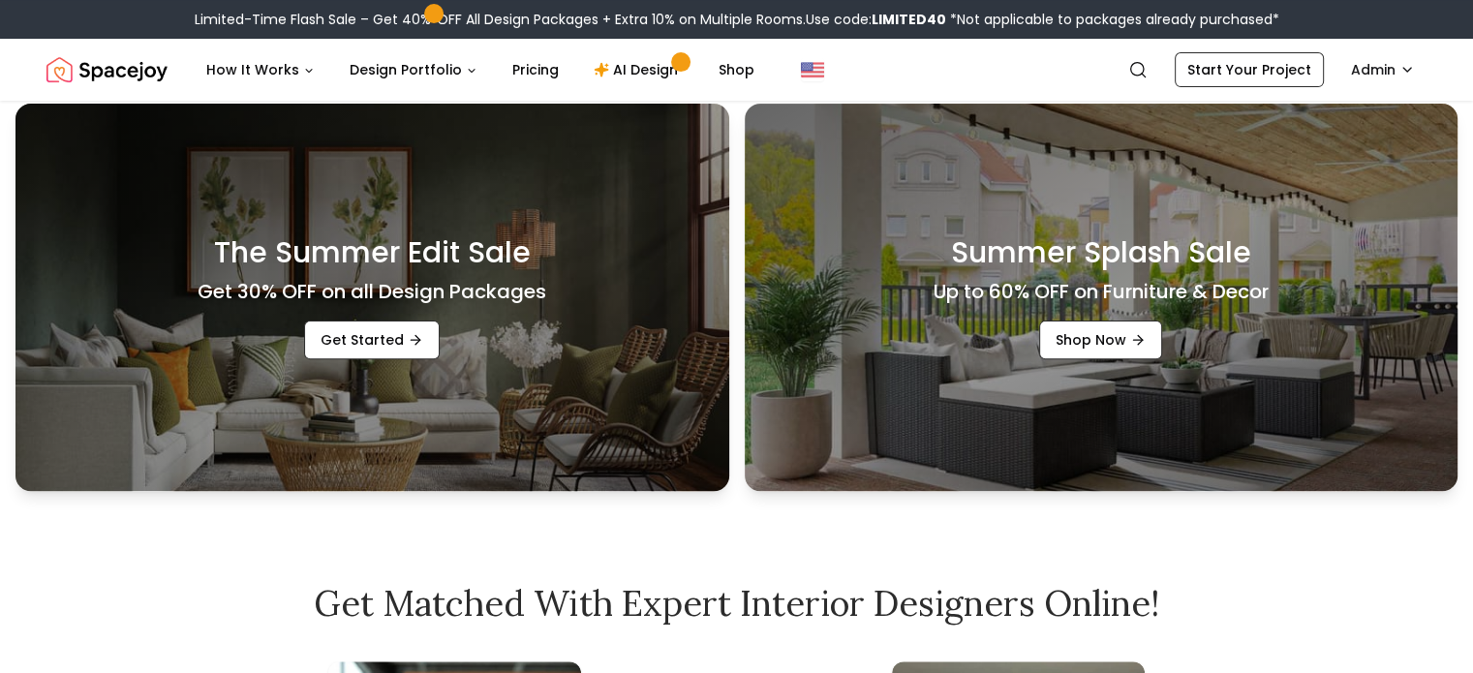
click at [730, 76] on link "Shop" at bounding box center [736, 69] width 67 height 39
